Goal: Information Seeking & Learning: Learn about a topic

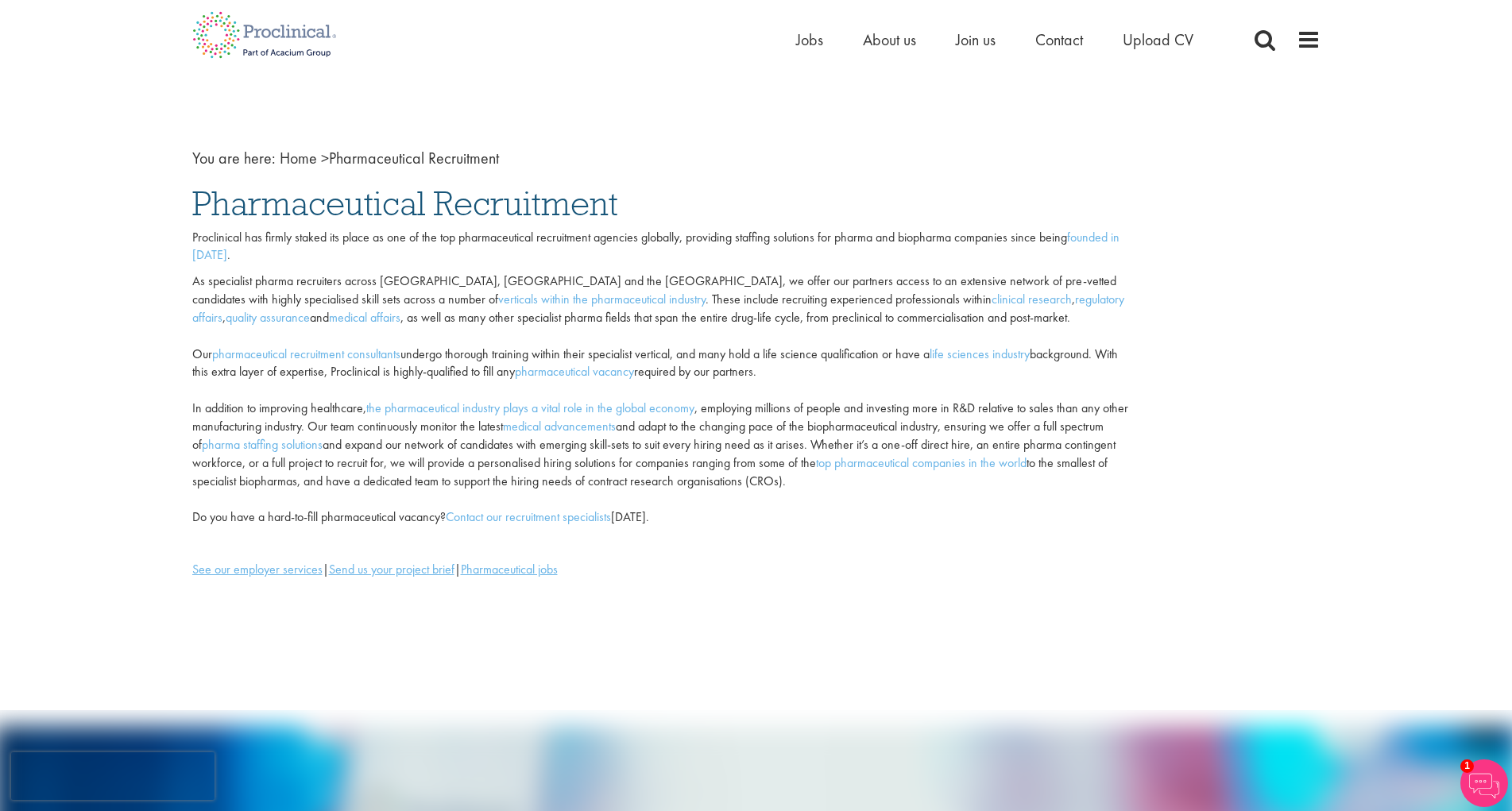
click at [802, 37] on span "Jobs" at bounding box center [810, 40] width 27 height 21
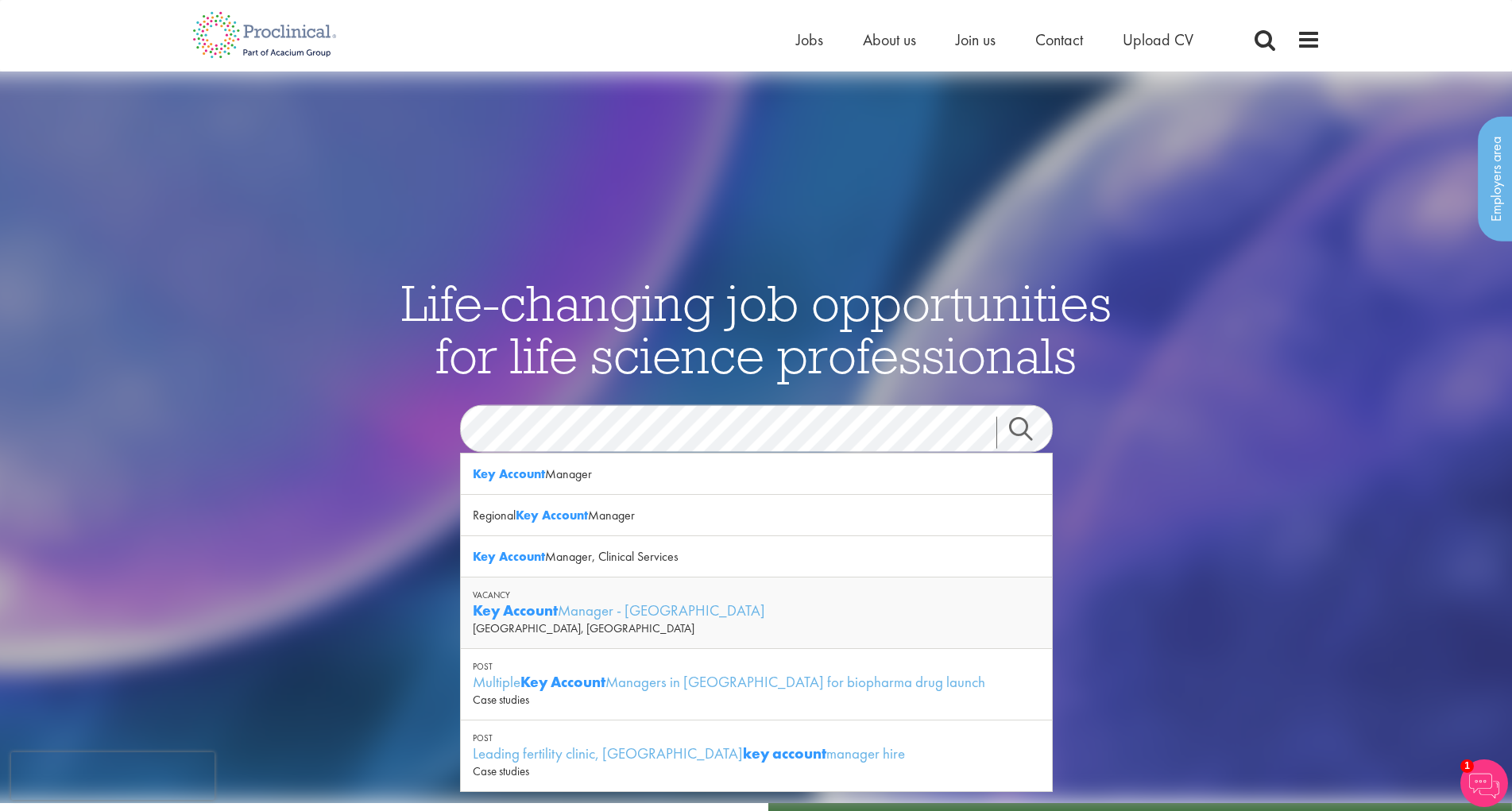
click at [1020, 430] on link "Search" at bounding box center [1030, 431] width 68 height 32
